Goal: Navigation & Orientation: Find specific page/section

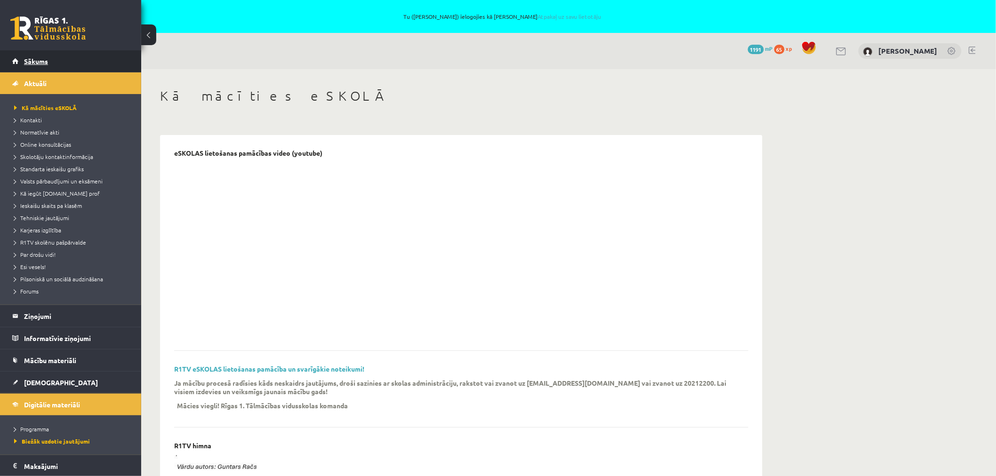
click at [39, 57] on span "Sākums" at bounding box center [36, 61] width 24 height 8
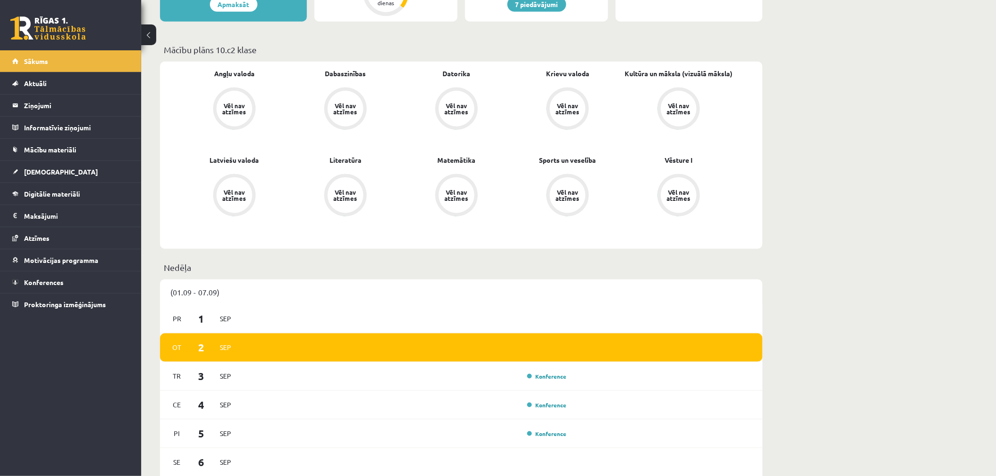
scroll to position [523, 0]
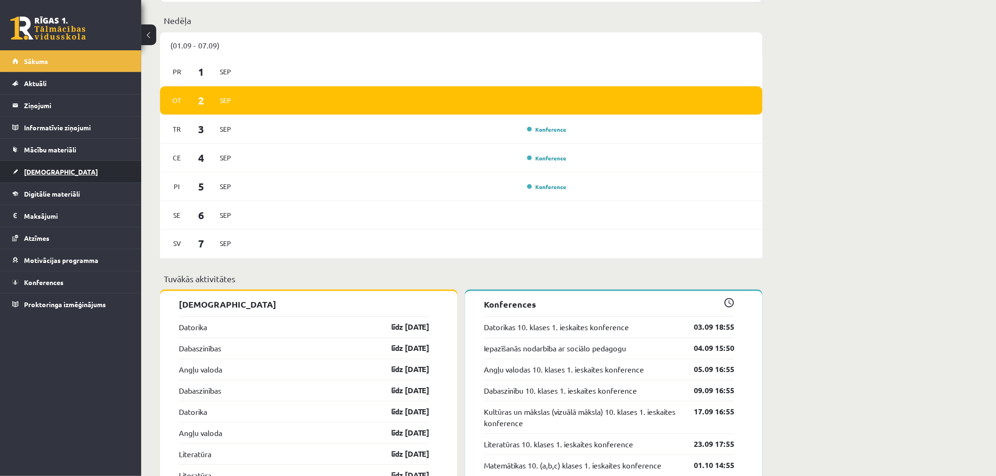
click at [37, 172] on span "[DEMOGRAPHIC_DATA]" at bounding box center [61, 172] width 74 height 8
